Goal: Transaction & Acquisition: Purchase product/service

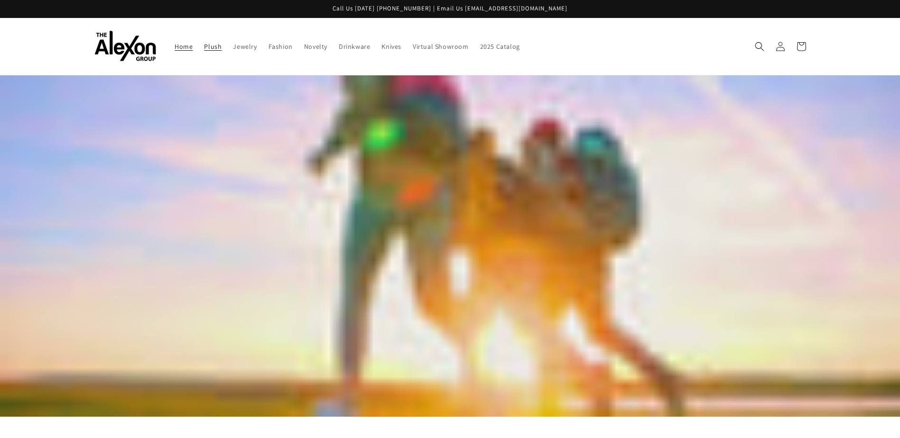
click at [213, 47] on span "Plush" at bounding box center [213, 46] width 18 height 9
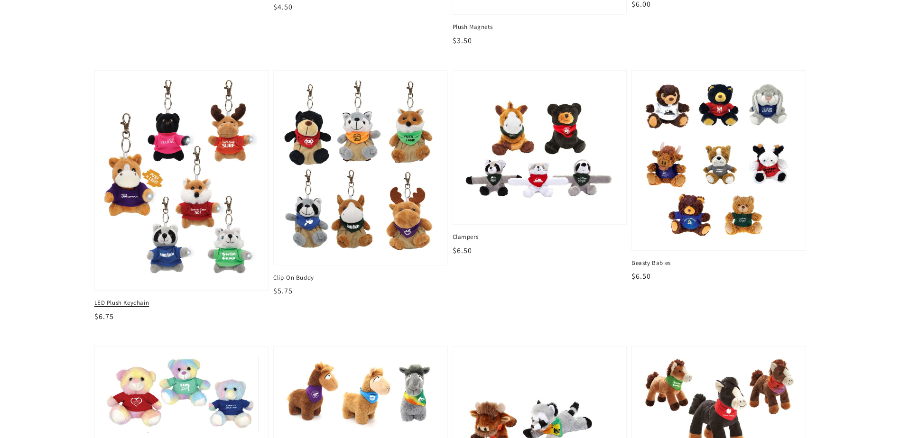
scroll to position [332, 0]
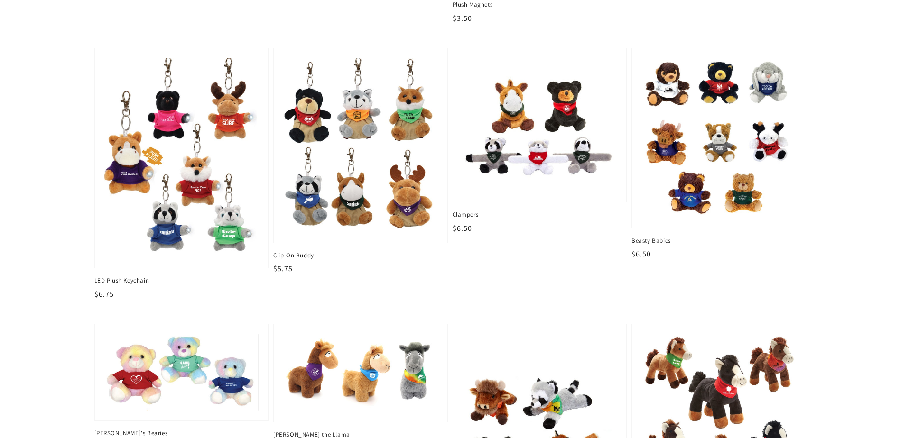
click at [202, 155] on img at bounding box center [181, 158] width 159 height 207
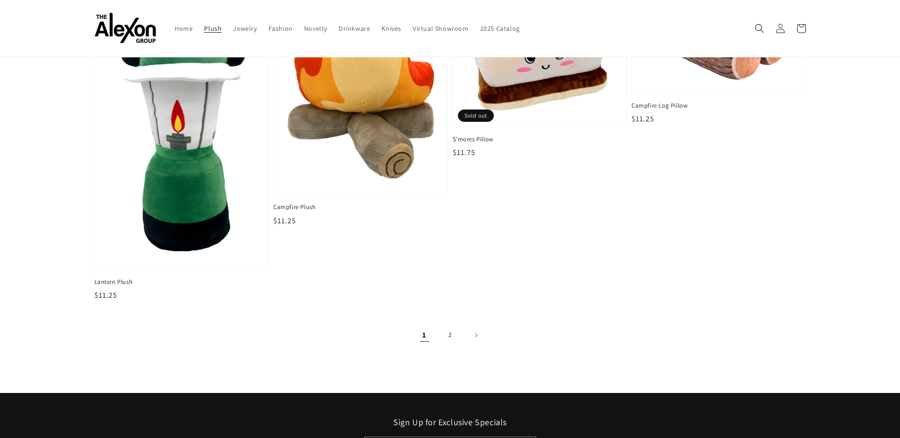
scroll to position [1470, 0]
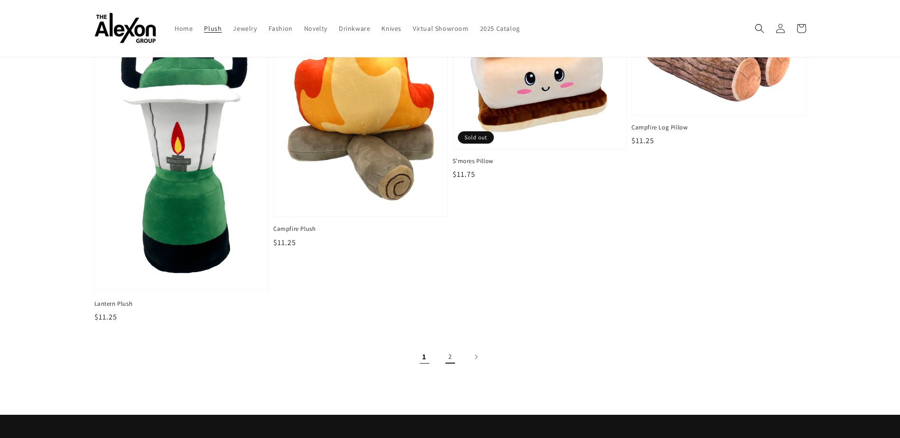
click at [446, 357] on link "2" at bounding box center [450, 357] width 21 height 21
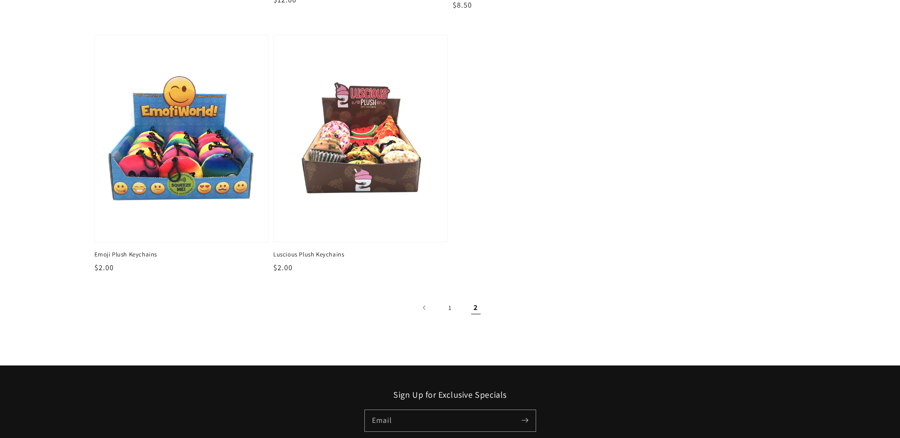
scroll to position [379, 0]
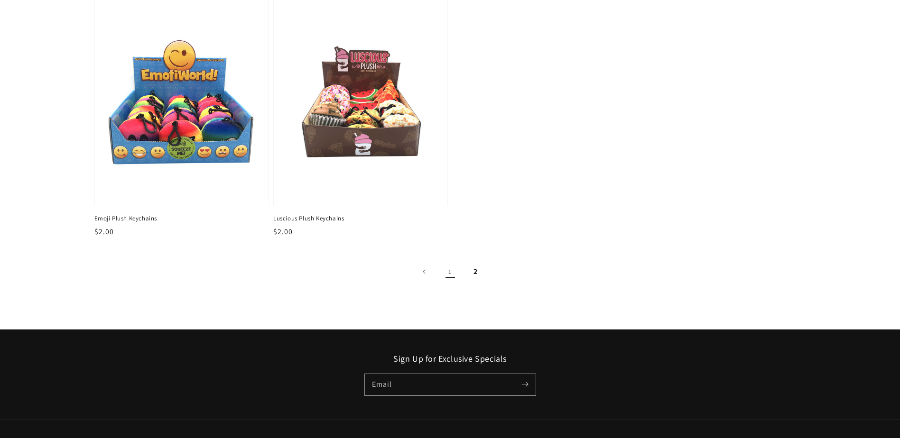
click at [451, 275] on link "1" at bounding box center [450, 271] width 21 height 21
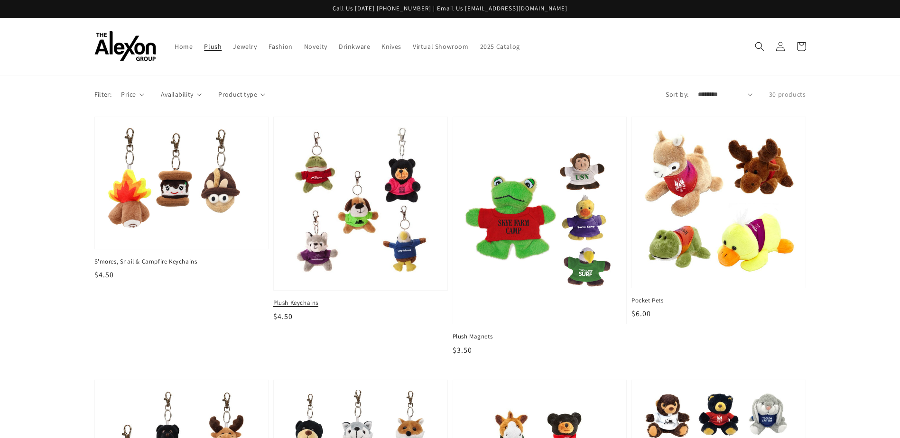
click at [360, 206] on img at bounding box center [360, 203] width 159 height 159
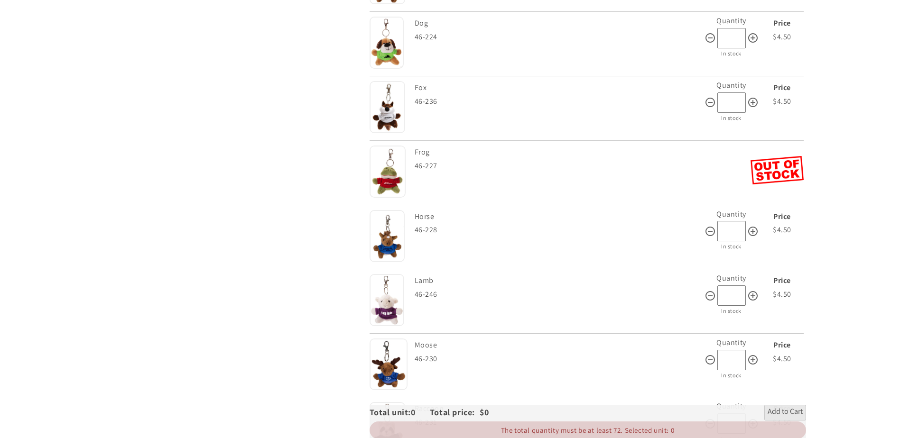
scroll to position [711, 0]
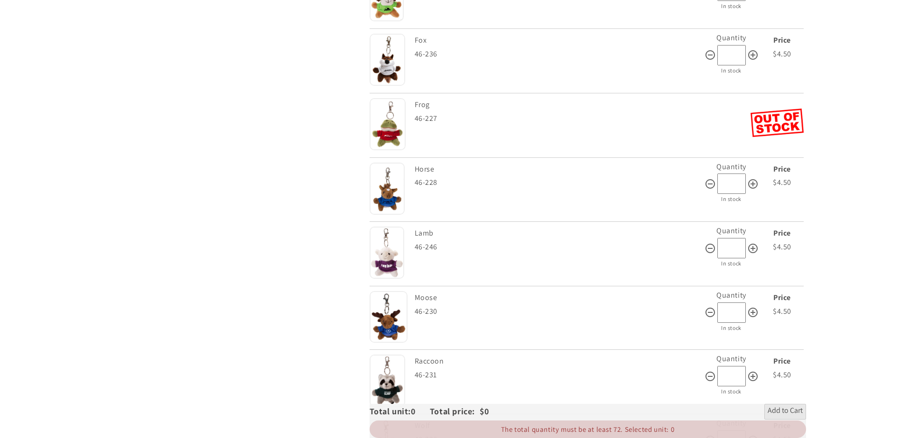
click at [392, 315] on img at bounding box center [388, 317] width 38 height 52
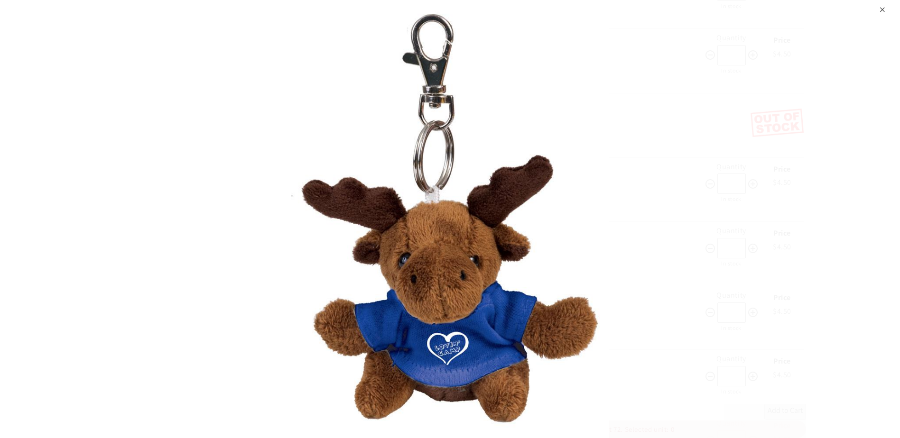
click at [884, 11] on div "⨉" at bounding box center [882, 8] width 6 height 17
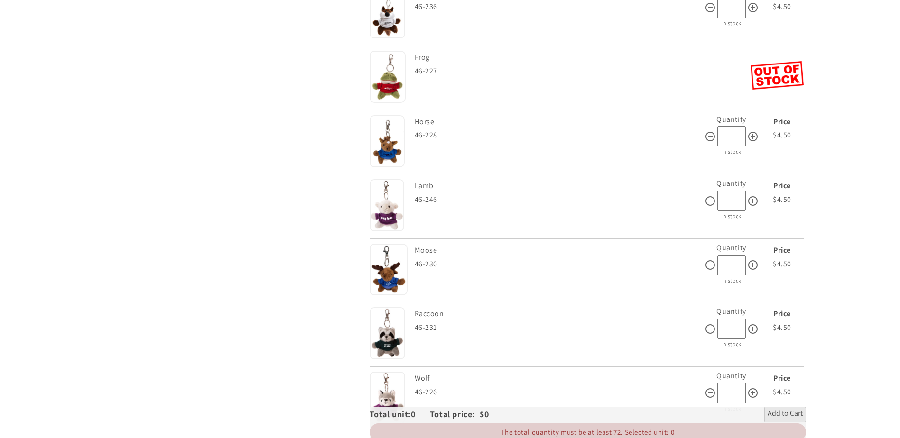
scroll to position [806, 0]
